Goal: Use online tool/utility: Utilize a website feature to perform a specific function

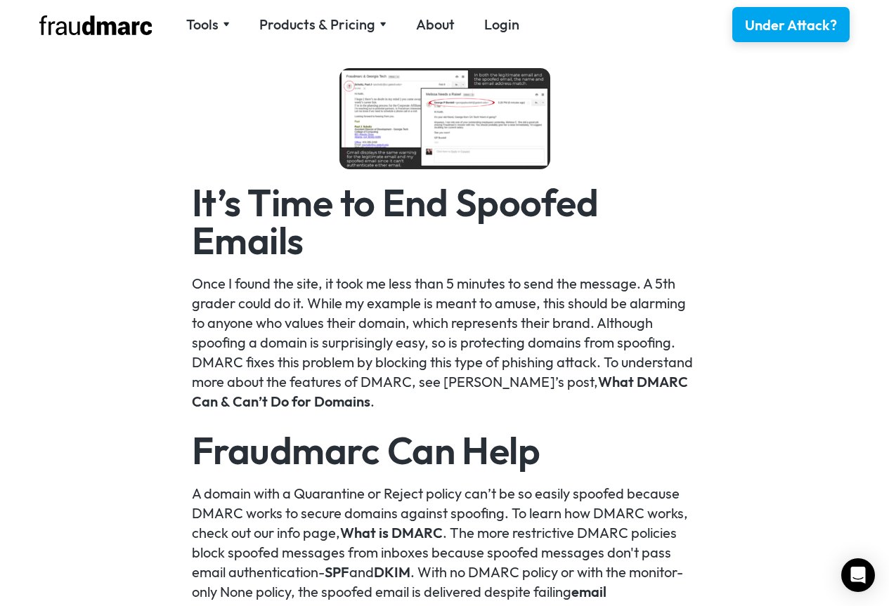
scroll to position [2434, 0]
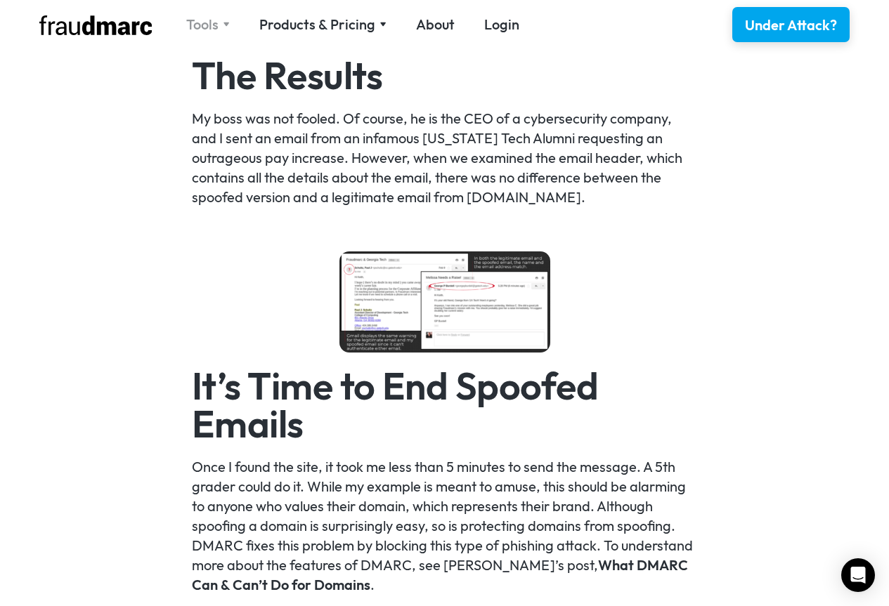
click at [226, 25] on img at bounding box center [226, 24] width 7 height 5
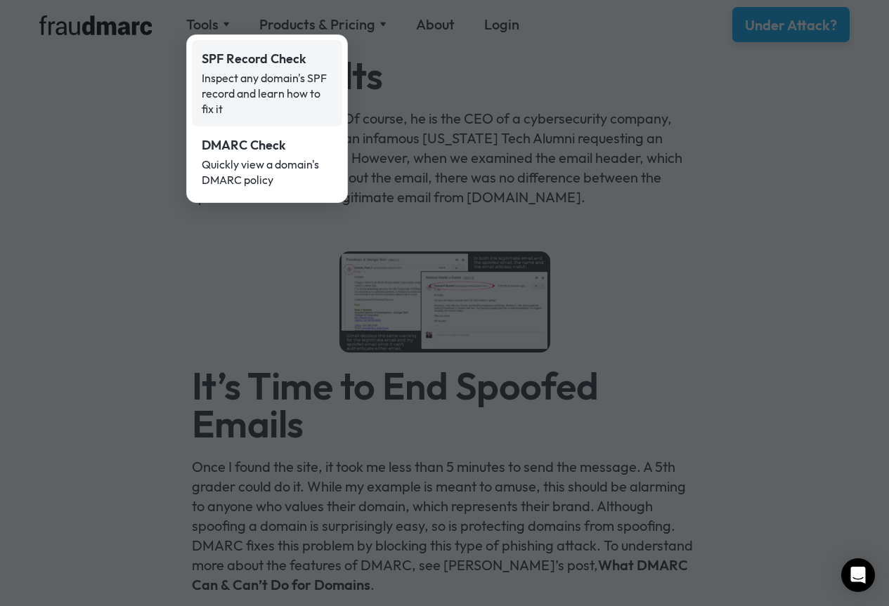
click at [261, 74] on div "Inspect any domain's SPF record and learn how to fix it" at bounding box center [267, 93] width 131 height 46
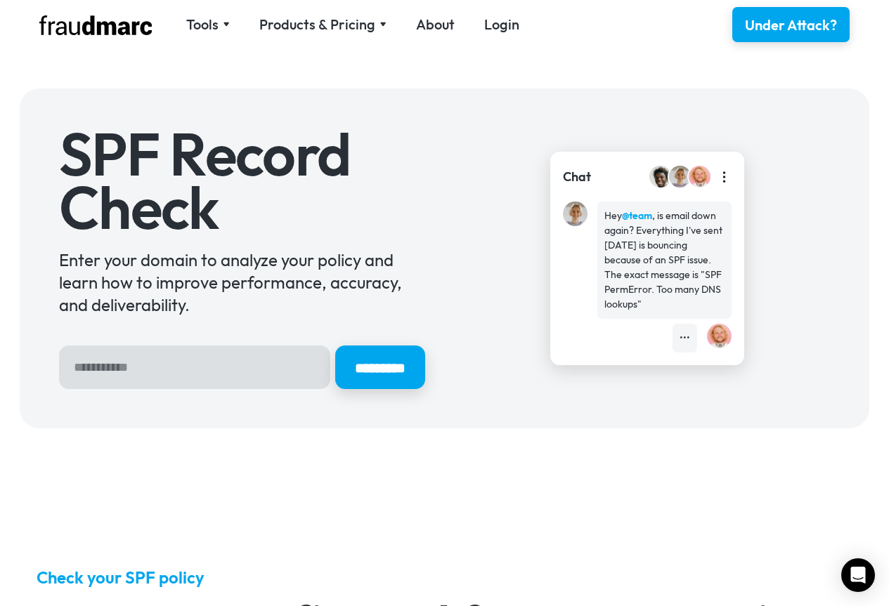
click at [210, 367] on input "Hero Sign Up Form" at bounding box center [194, 368] width 271 height 44
type input "**********"
click at [375, 369] on input "*********" at bounding box center [379, 368] width 94 height 46
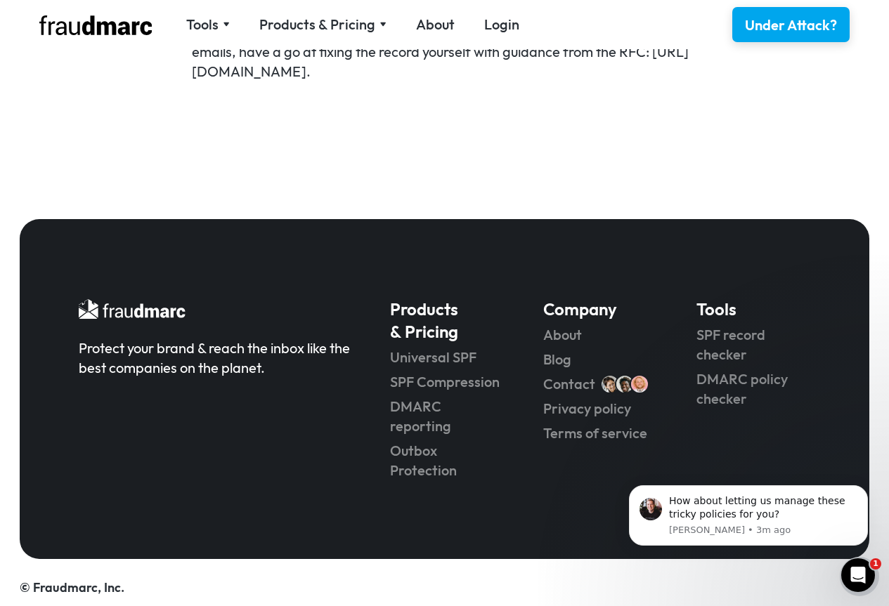
scroll to position [1135, 0]
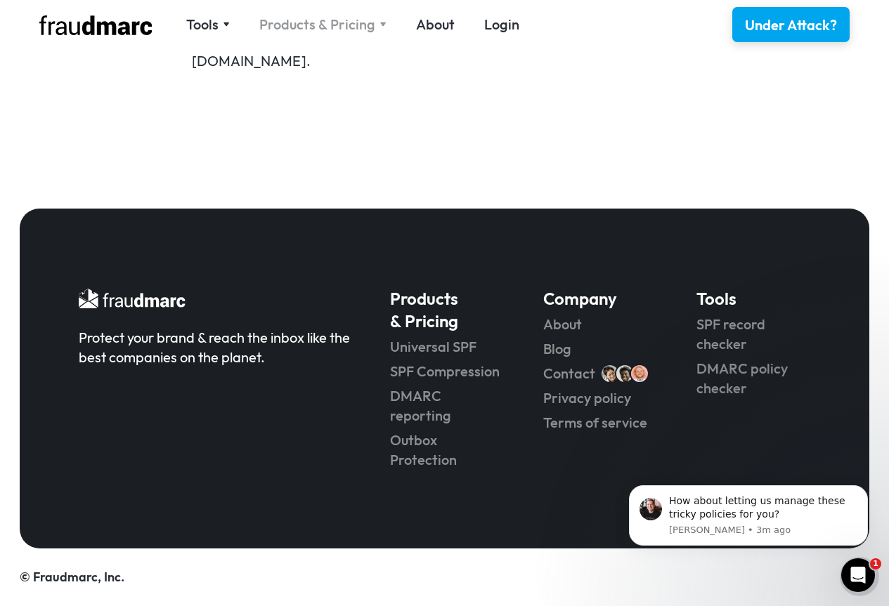
click at [379, 25] on img at bounding box center [382, 24] width 7 height 5
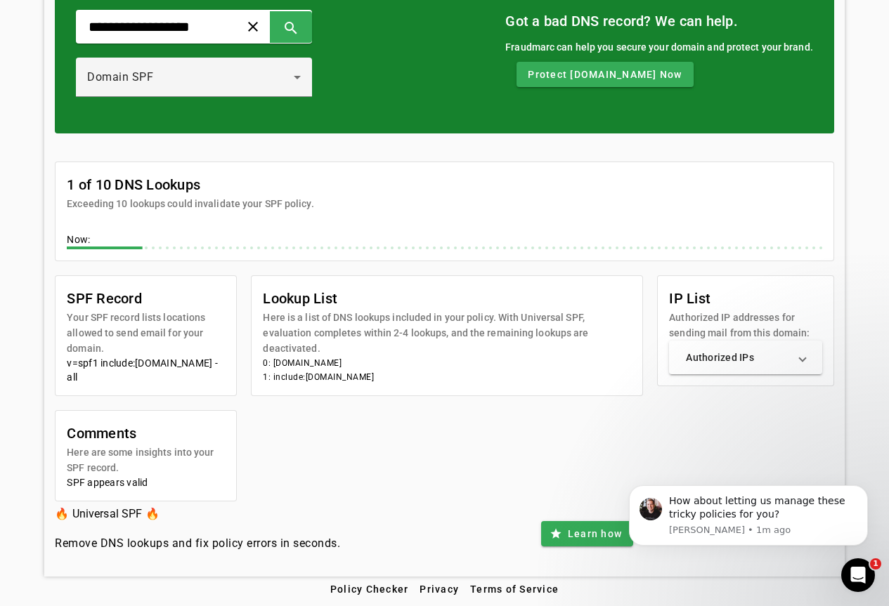
scroll to position [117, 0]
click at [815, 343] on mat-expansion-panel-header "Authorized IPs" at bounding box center [745, 358] width 153 height 34
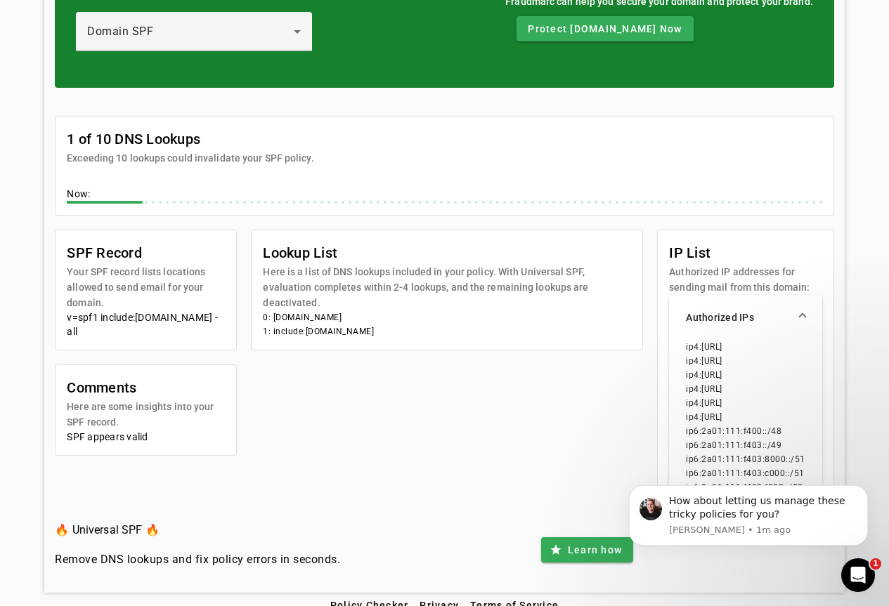
scroll to position [165, 0]
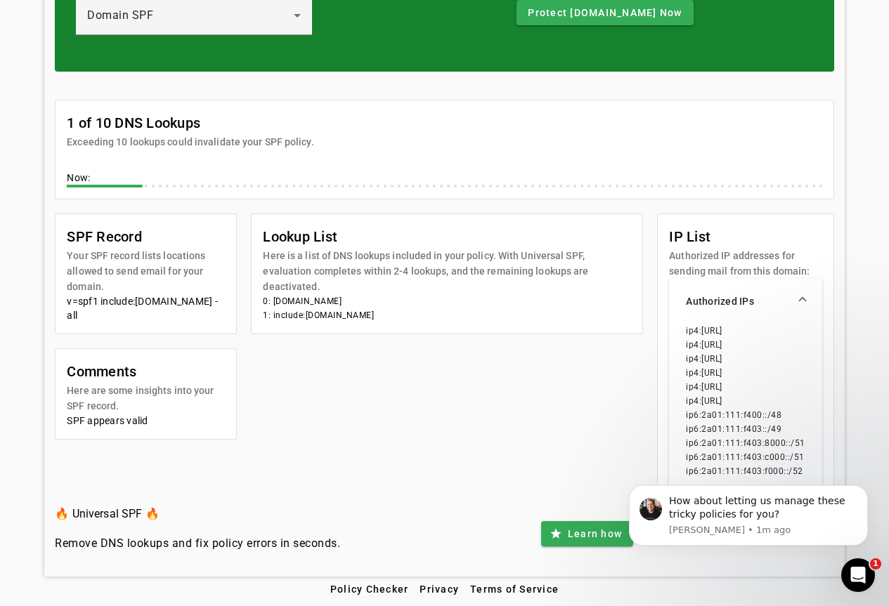
click at [484, 362] on div "SPF Record Your SPF record lists locations allowed to send email for your domai…" at bounding box center [444, 358] width 779 height 288
click at [805, 297] on span at bounding box center [803, 301] width 6 height 14
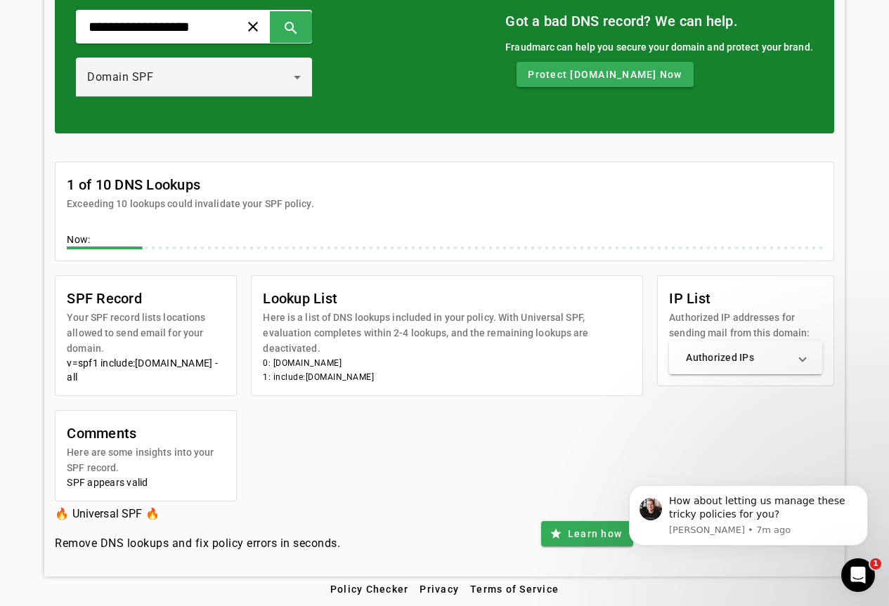
scroll to position [0, 0]
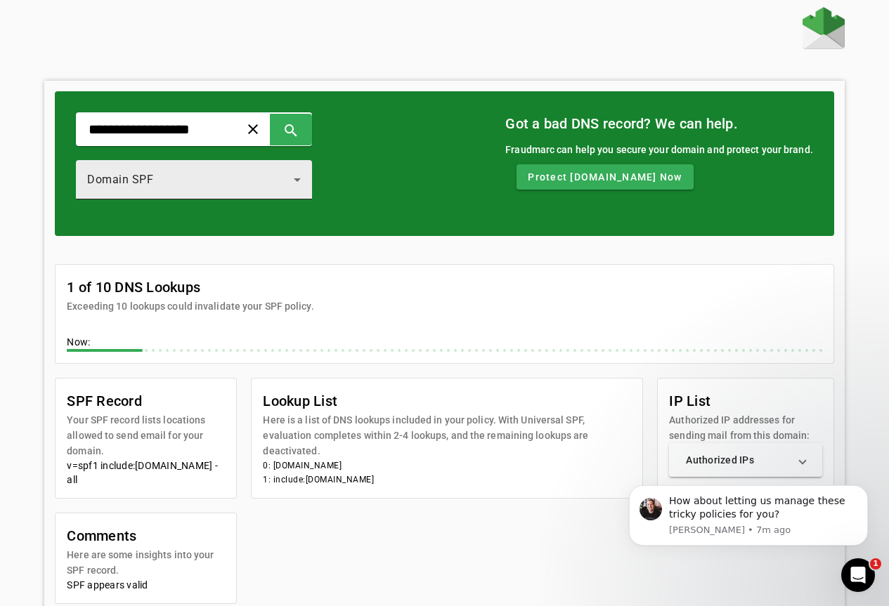
click at [306, 183] on icon at bounding box center [297, 179] width 17 height 17
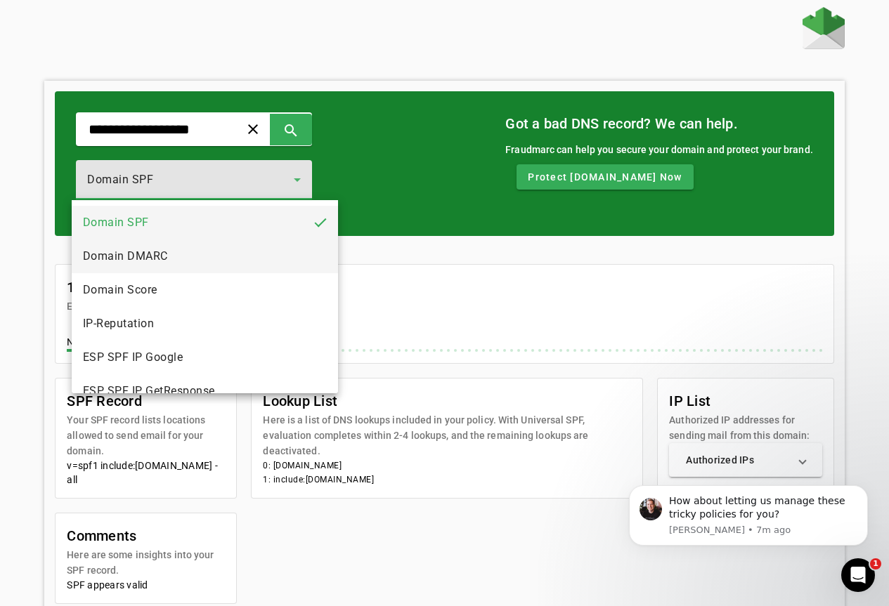
click at [216, 252] on mat-option "Domain DMARC" at bounding box center [205, 257] width 266 height 34
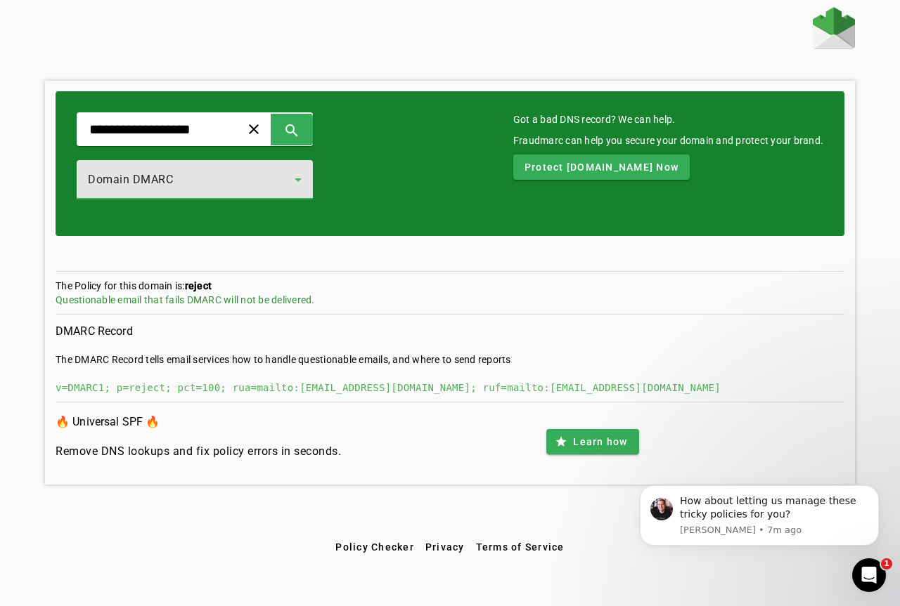
click at [306, 186] on icon at bounding box center [298, 179] width 17 height 17
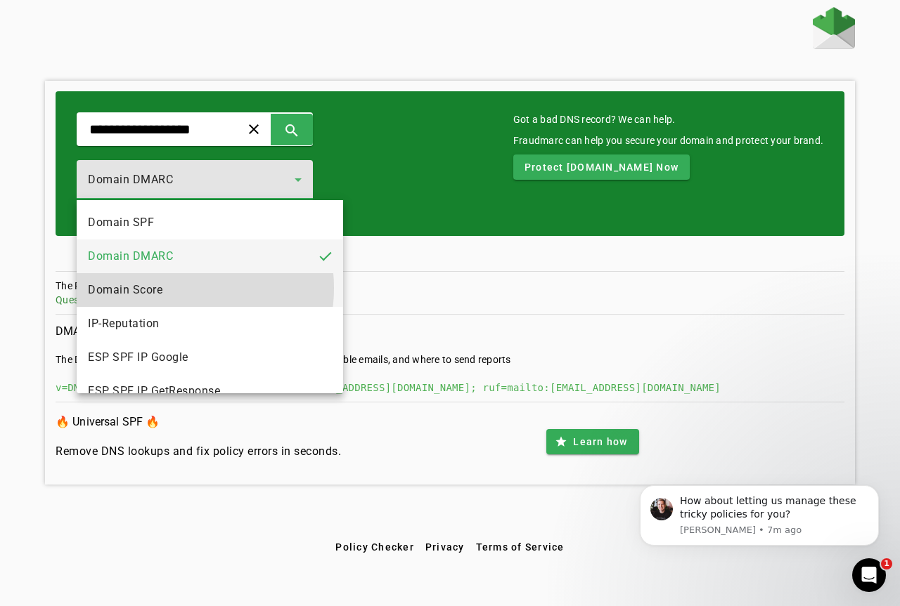
click at [175, 288] on mat-option "Domain Score" at bounding box center [210, 290] width 266 height 34
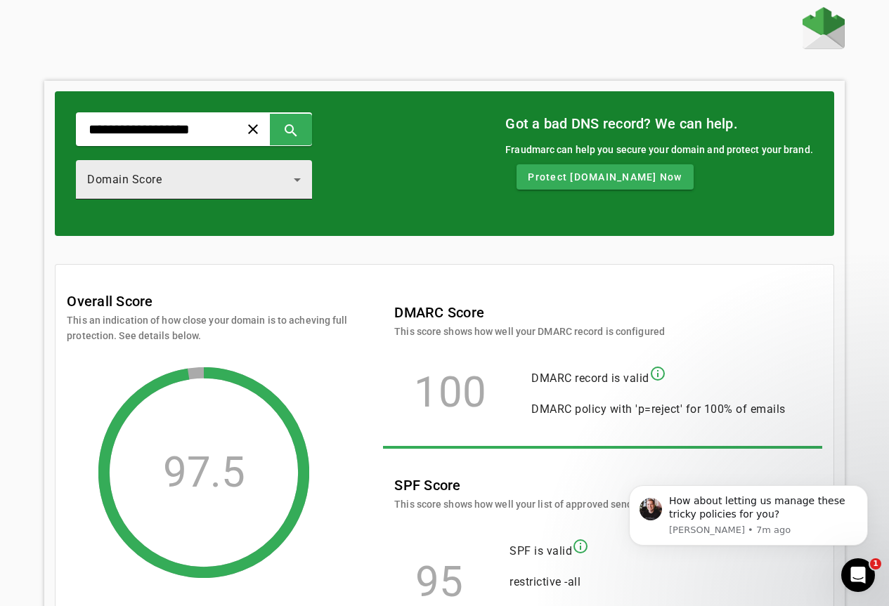
click at [301, 189] on div "Domain Score" at bounding box center [194, 179] width 214 height 39
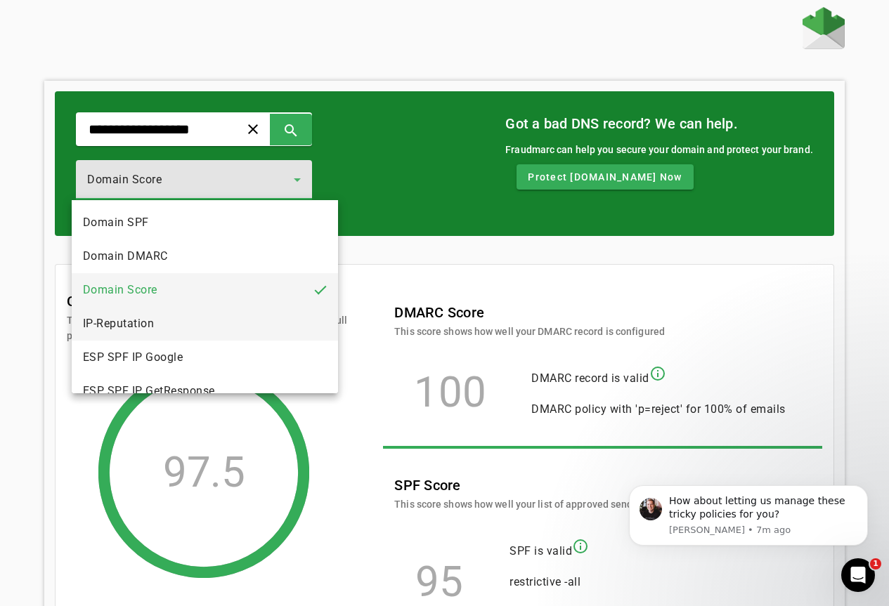
click at [189, 313] on mat-option "IP-Reputation" at bounding box center [205, 324] width 266 height 34
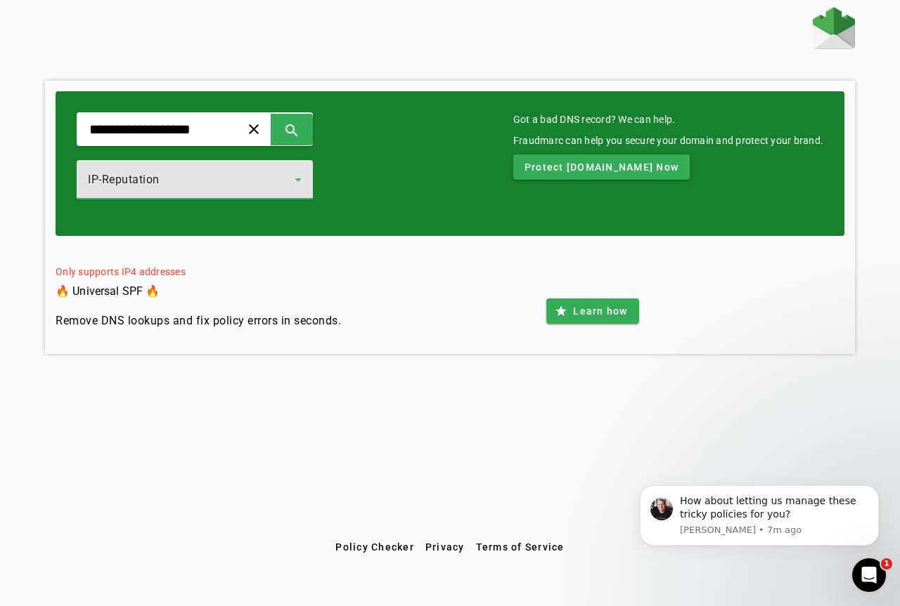
click at [306, 178] on icon at bounding box center [298, 179] width 17 height 17
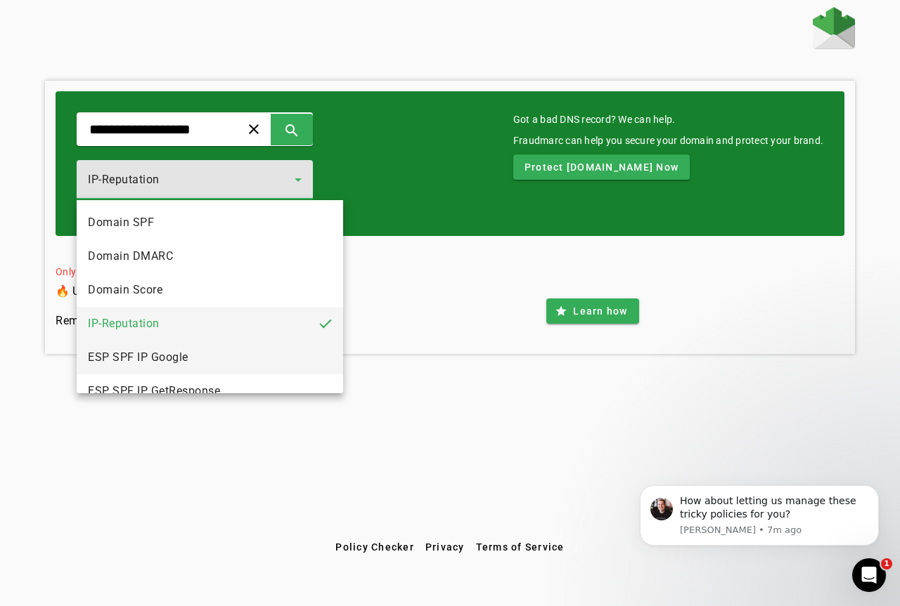
click at [186, 352] on span "ESP SPF IP Google" at bounding box center [138, 357] width 100 height 17
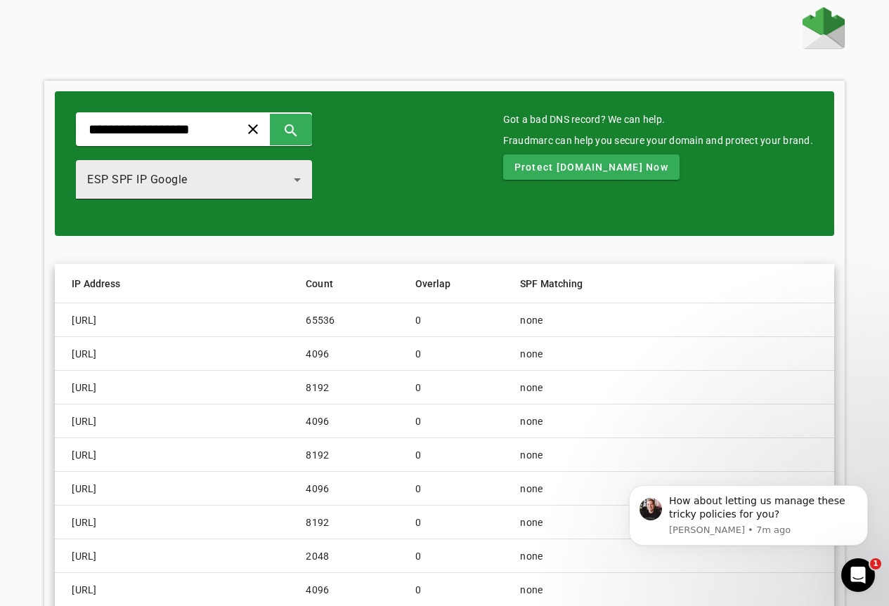
click at [306, 181] on icon at bounding box center [297, 179] width 17 height 17
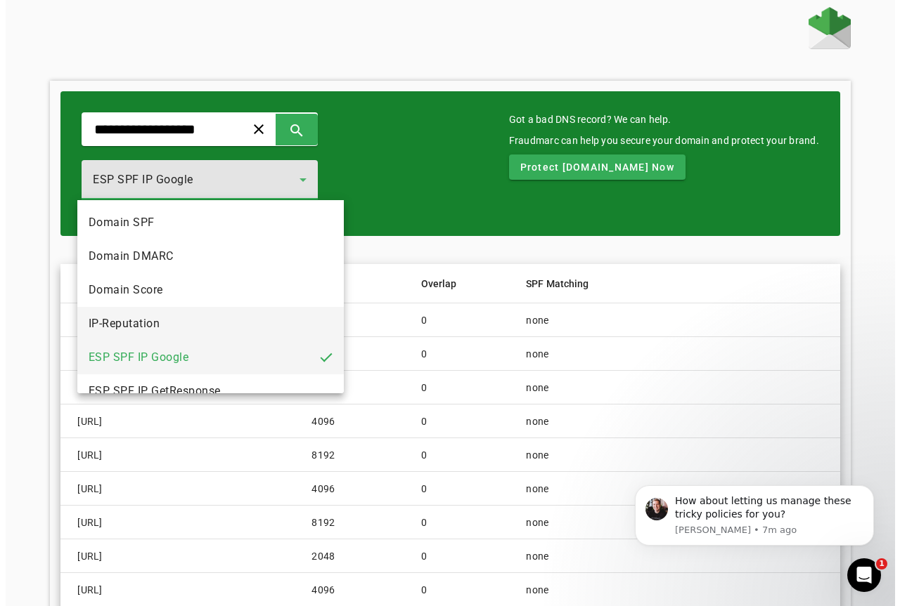
scroll to position [70, 0]
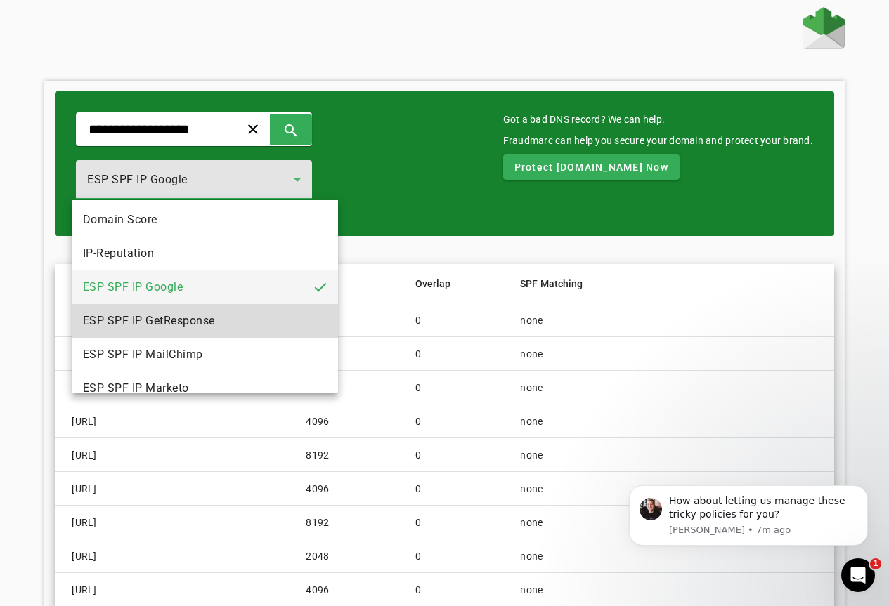
click at [221, 316] on mat-option "ESP SPF IP GetResponse" at bounding box center [205, 321] width 266 height 34
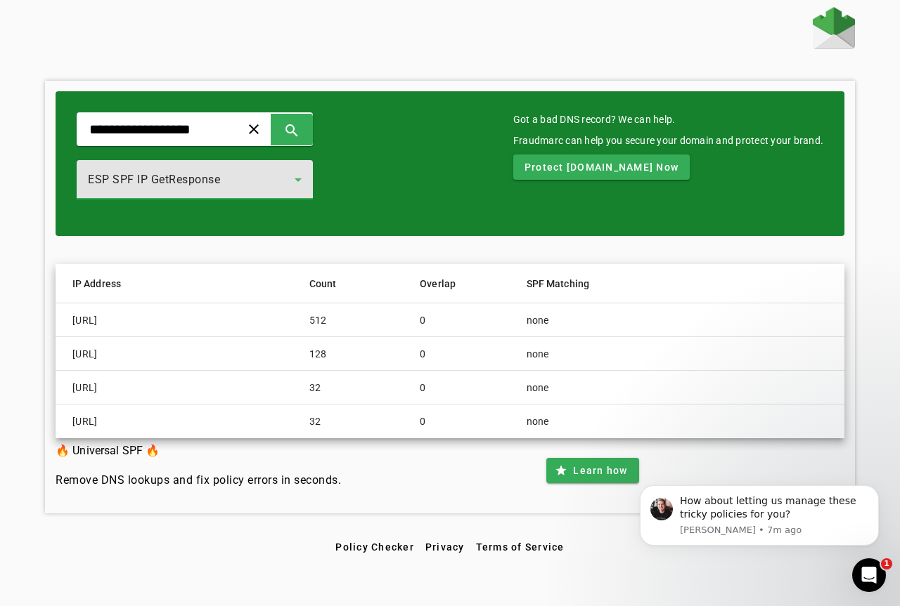
click at [313, 181] on div "ESP SPF IP GetResponse" at bounding box center [195, 179] width 236 height 39
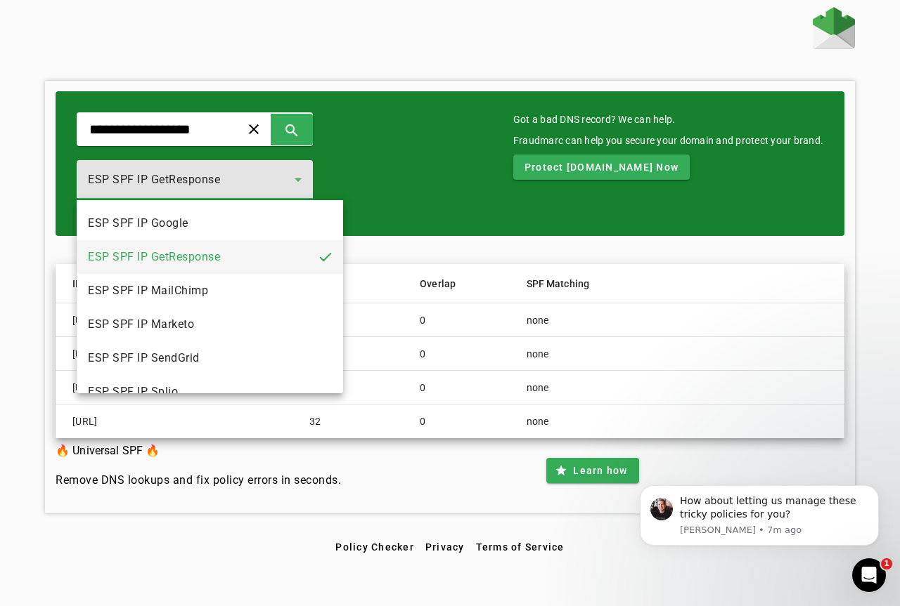
scroll to position [155, 0]
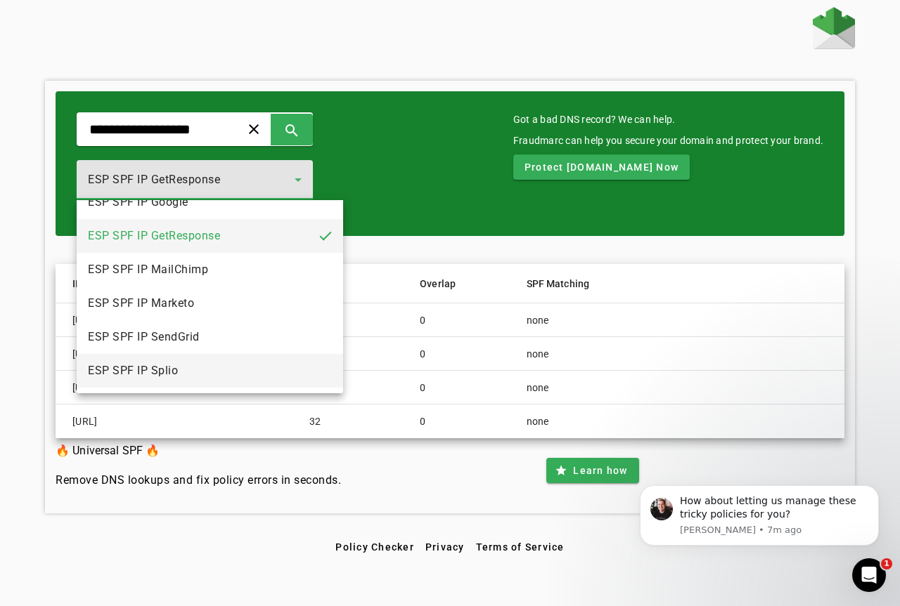
click at [185, 368] on mat-option "ESP SPF IP Splio" at bounding box center [210, 371] width 266 height 34
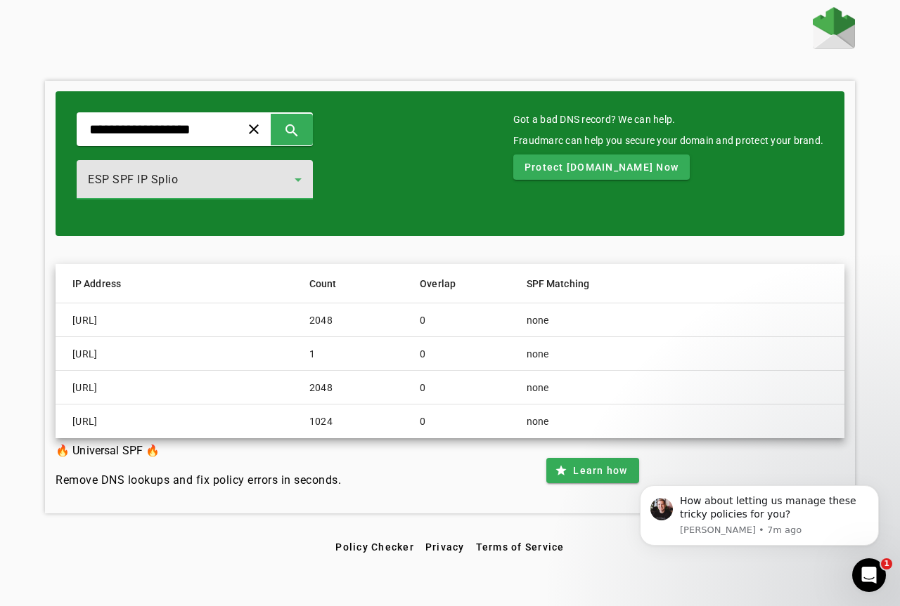
click at [306, 176] on icon at bounding box center [298, 179] width 17 height 17
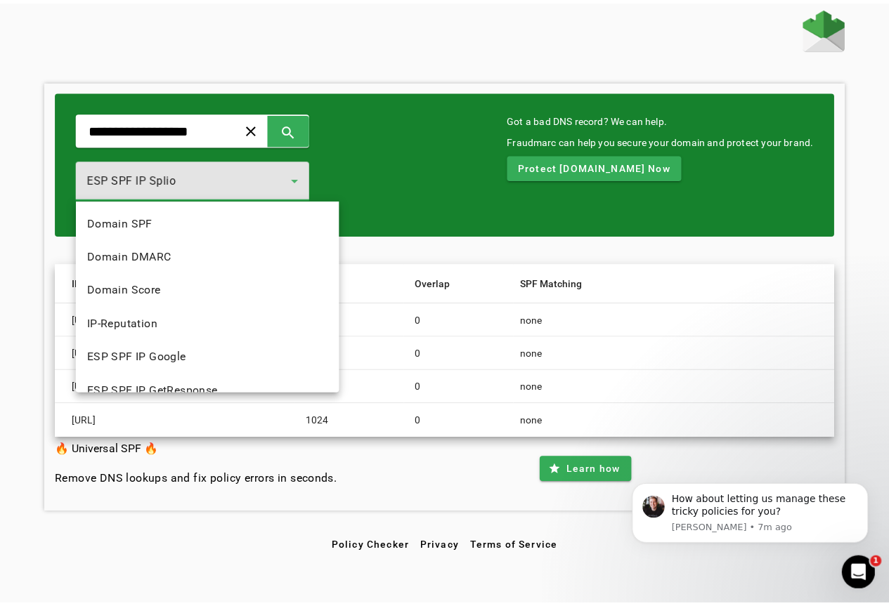
scroll to position [150, 0]
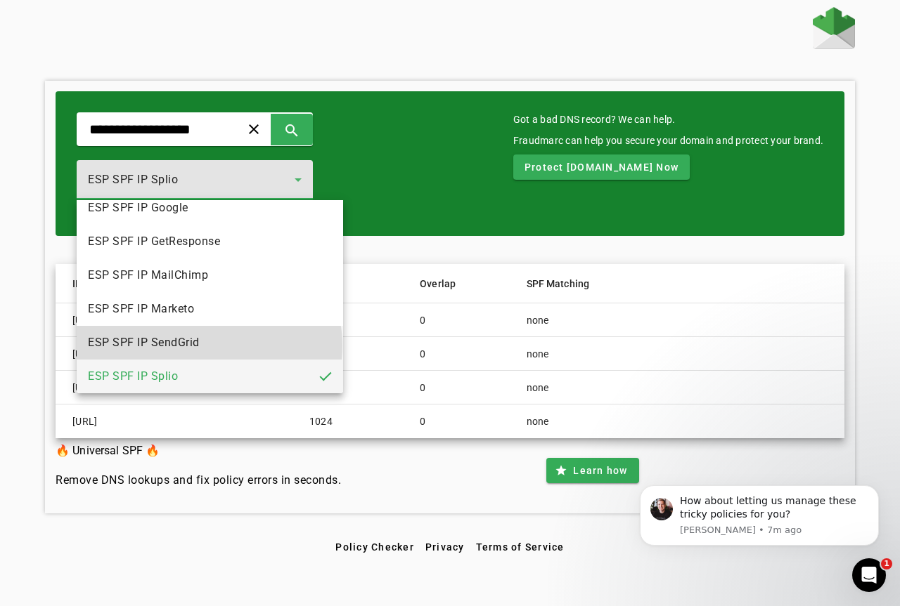
click at [209, 346] on mat-option "ESP SPF IP SendGrid" at bounding box center [210, 343] width 266 height 34
